Goal: Information Seeking & Learning: Find contact information

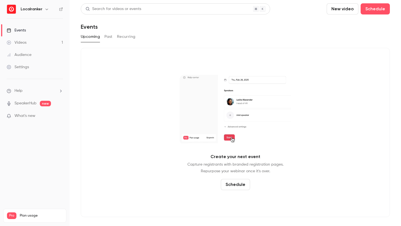
click at [107, 35] on button "Past" at bounding box center [108, 36] width 8 height 9
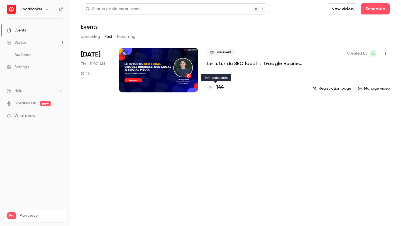
click at [220, 88] on h4 "144" at bounding box center [220, 88] width 8 height 8
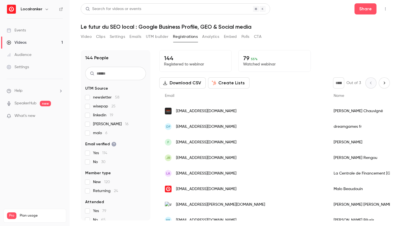
click at [211, 37] on button "Analytics" at bounding box center [210, 36] width 17 height 9
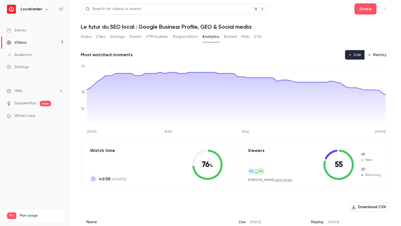
click at [275, 181] on link "and others" at bounding box center [283, 179] width 17 height 3
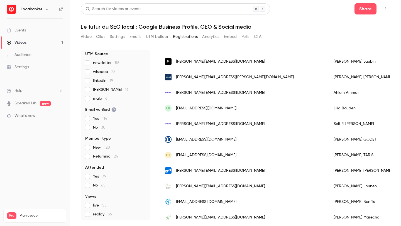
scroll to position [56, 0]
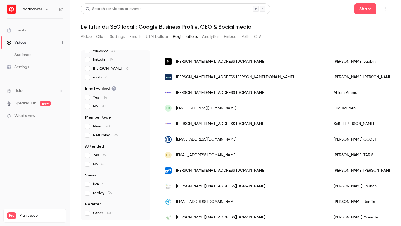
click at [88, 181] on label "live 55" at bounding box center [115, 184] width 61 height 6
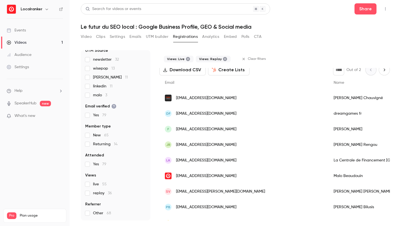
scroll to position [0, 0]
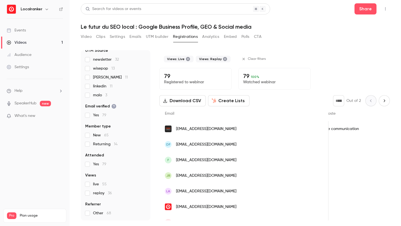
click at [86, 80] on div "newsletter 32 wisepop 13 [PERSON_NAME] 11 linkedin 11 malo 3" at bounding box center [115, 77] width 61 height 41
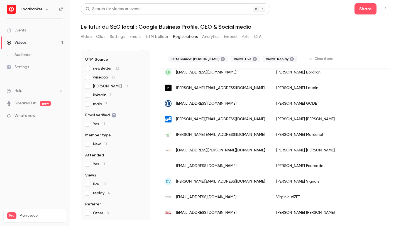
scroll to position [76, 0]
drag, startPoint x: 240, startPoint y: 163, endPoint x: 176, endPoint y: 163, distance: 64.6
click at [176, 163] on div "[EMAIL_ADDRESS][DOMAIN_NAME]" at bounding box center [214, 166] width 111 height 16
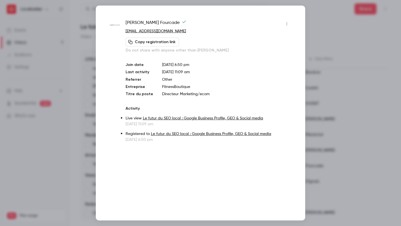
drag, startPoint x: 350, startPoint y: 44, endPoint x: 336, endPoint y: 41, distance: 13.7
click at [348, 44] on div at bounding box center [200, 113] width 401 height 226
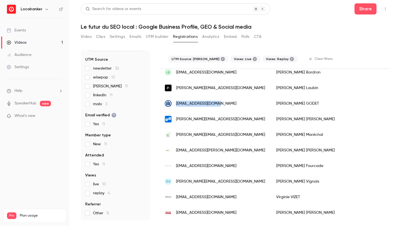
drag, startPoint x: 226, startPoint y: 100, endPoint x: 176, endPoint y: 100, distance: 50.1
click at [176, 100] on div "[EMAIL_ADDRESS][DOMAIN_NAME]" at bounding box center [214, 104] width 111 height 16
copy span "[EMAIL_ADDRESS][DOMAIN_NAME]"
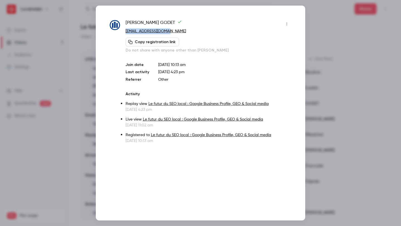
drag, startPoint x: 166, startPoint y: 31, endPoint x: 126, endPoint y: 30, distance: 40.4
click at [126, 30] on p "[EMAIL_ADDRESS][DOMAIN_NAME]" at bounding box center [209, 31] width 166 height 6
copy link "[EMAIL_ADDRESS][DOMAIN_NAME]"
click at [87, 42] on div at bounding box center [200, 113] width 401 height 226
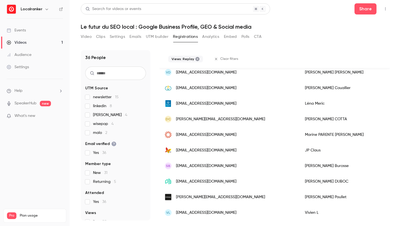
scroll to position [0, 0]
click at [196, 59] on icon at bounding box center [197, 59] width 4 height 4
